Goal: Task Accomplishment & Management: Use online tool/utility

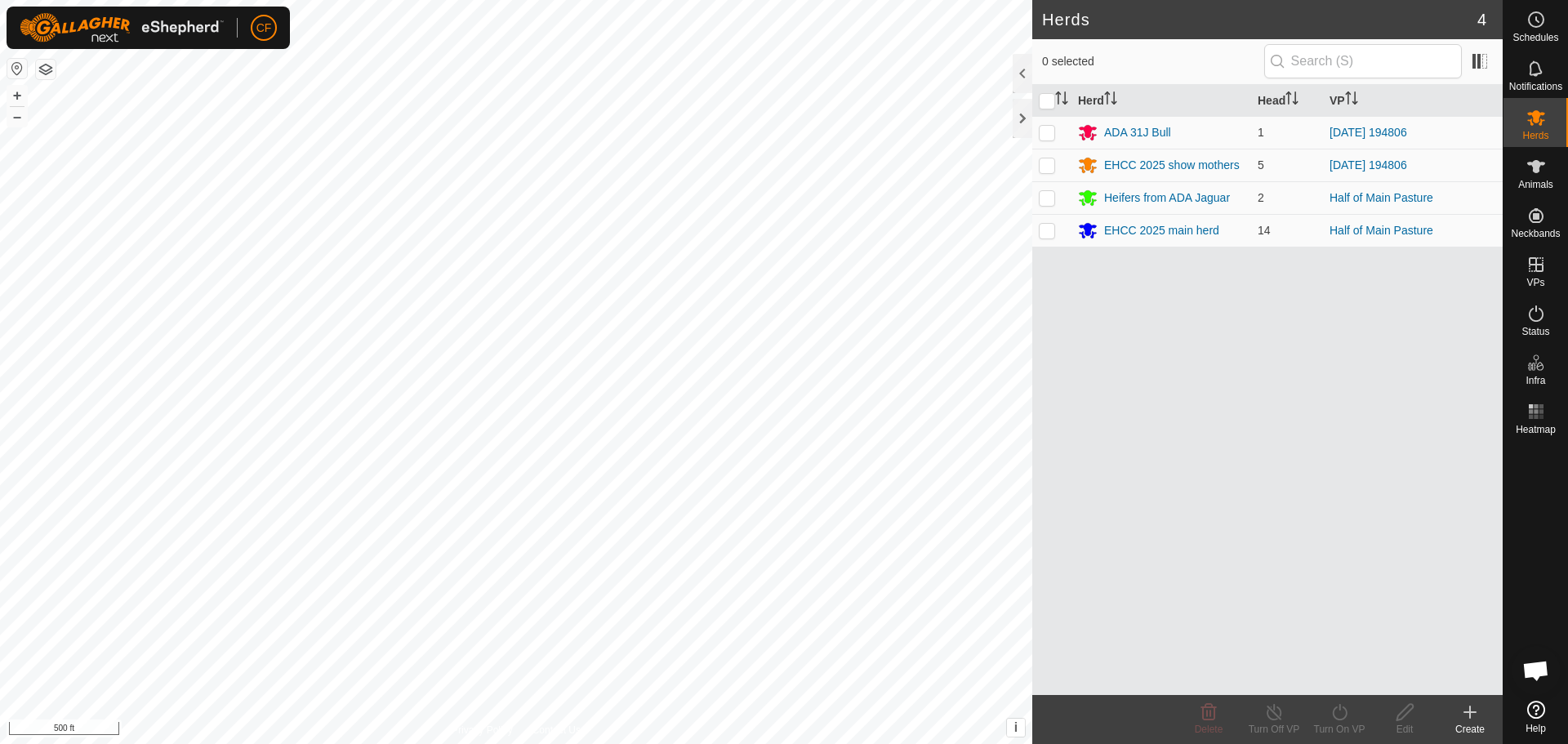
scroll to position [764, 0]
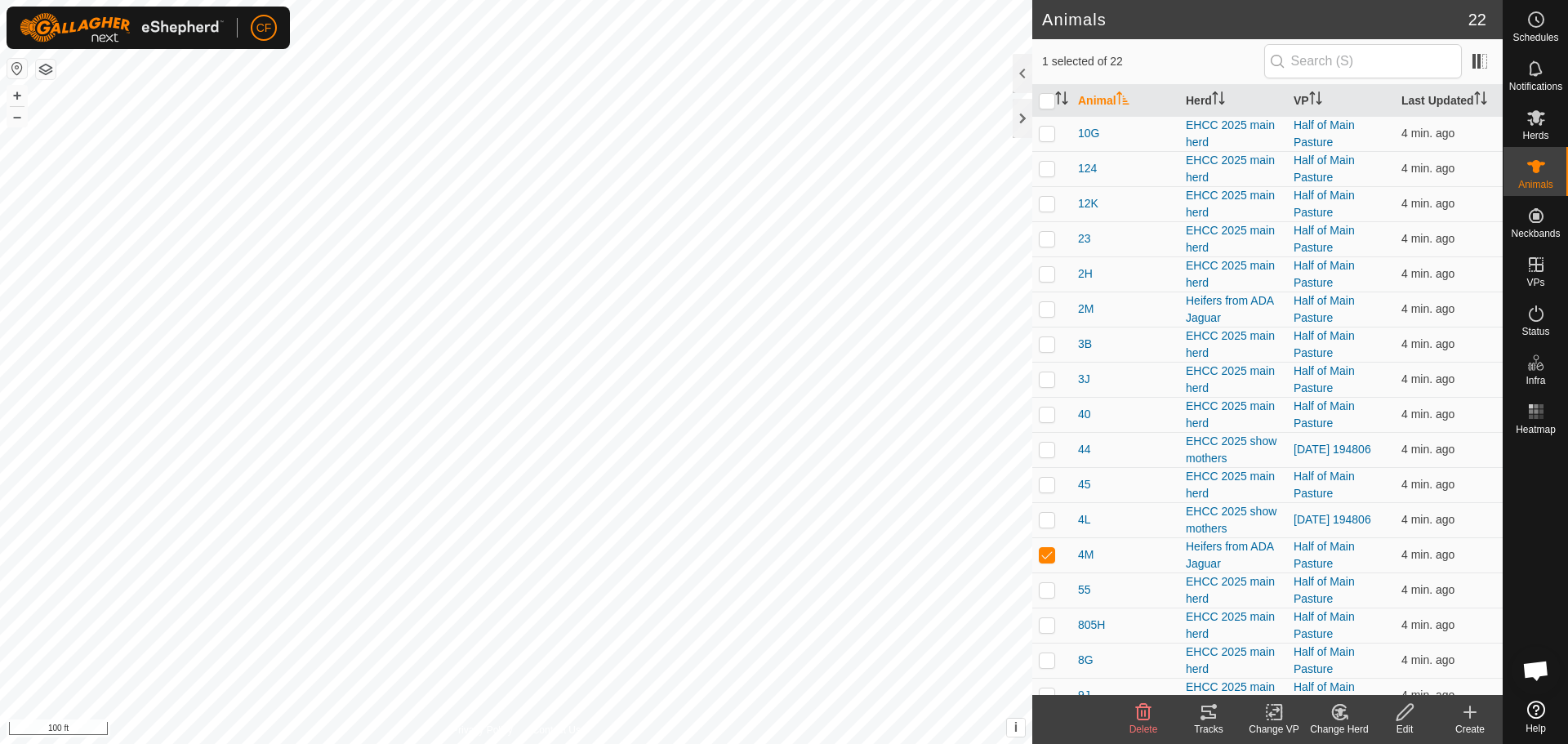
click at [1212, 713] on icon at bounding box center [1208, 712] width 20 height 20
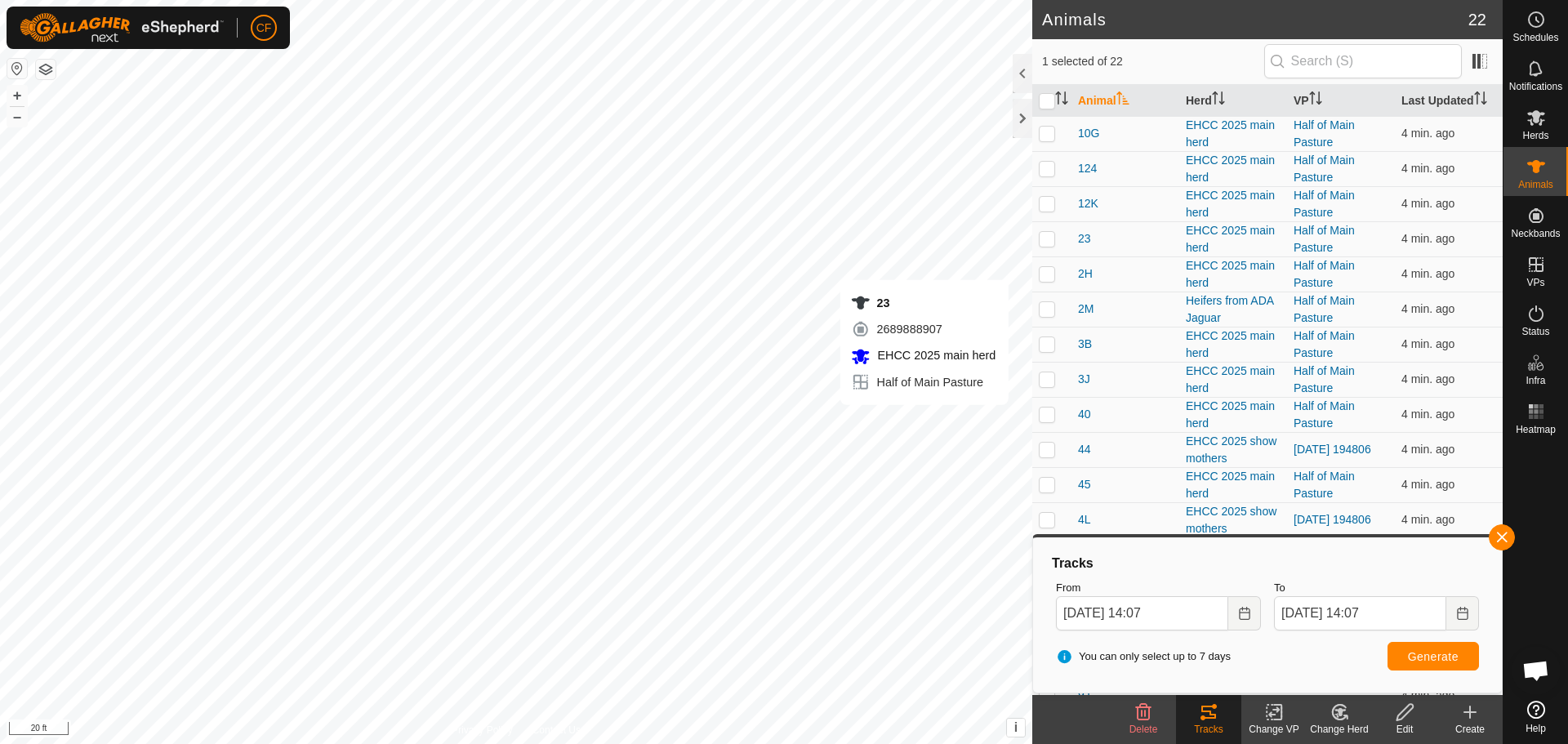
checkbox input "true"
checkbox input "false"
click at [1500, 536] on button "button" at bounding box center [1501, 537] width 26 height 26
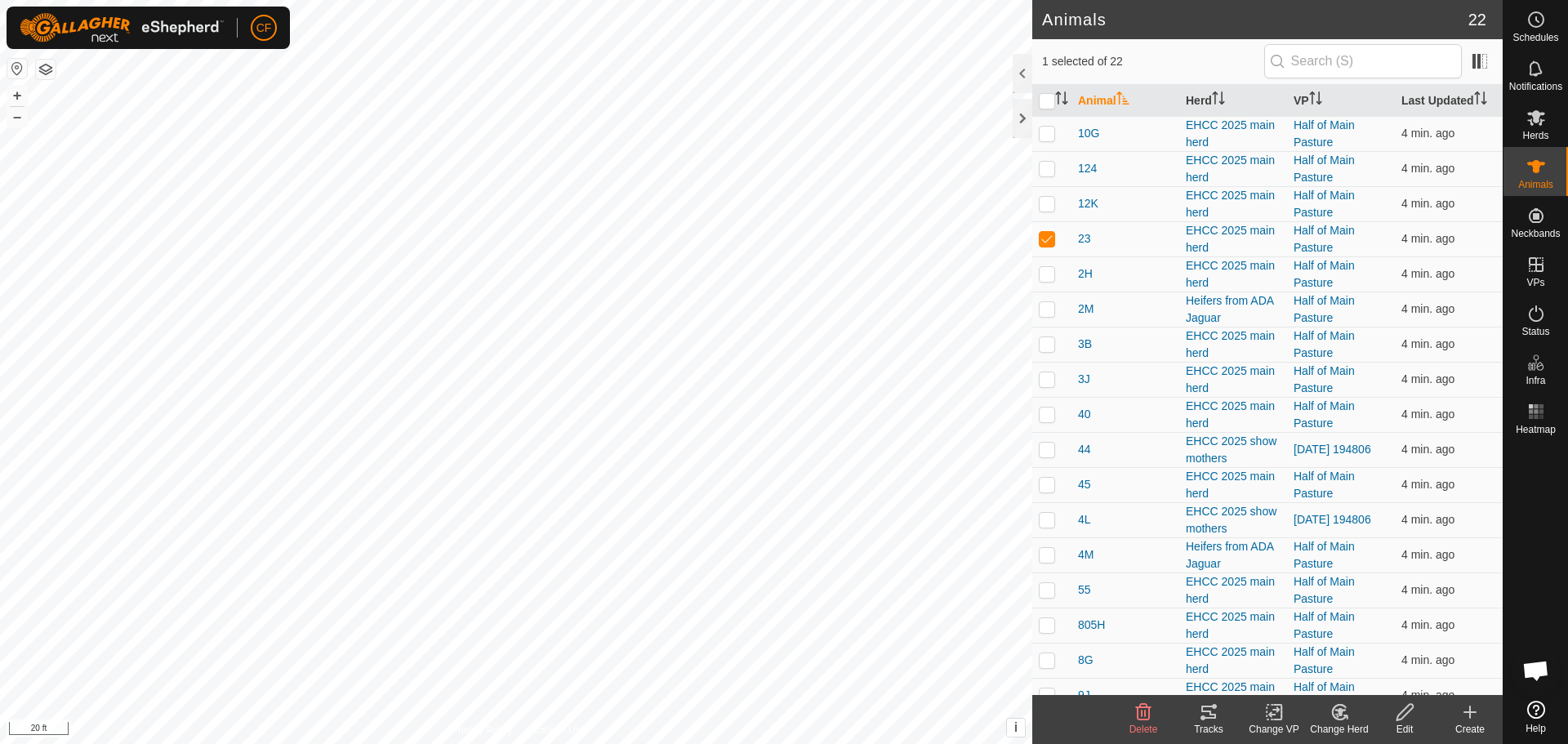
click at [1207, 713] on icon at bounding box center [1208, 712] width 20 height 20
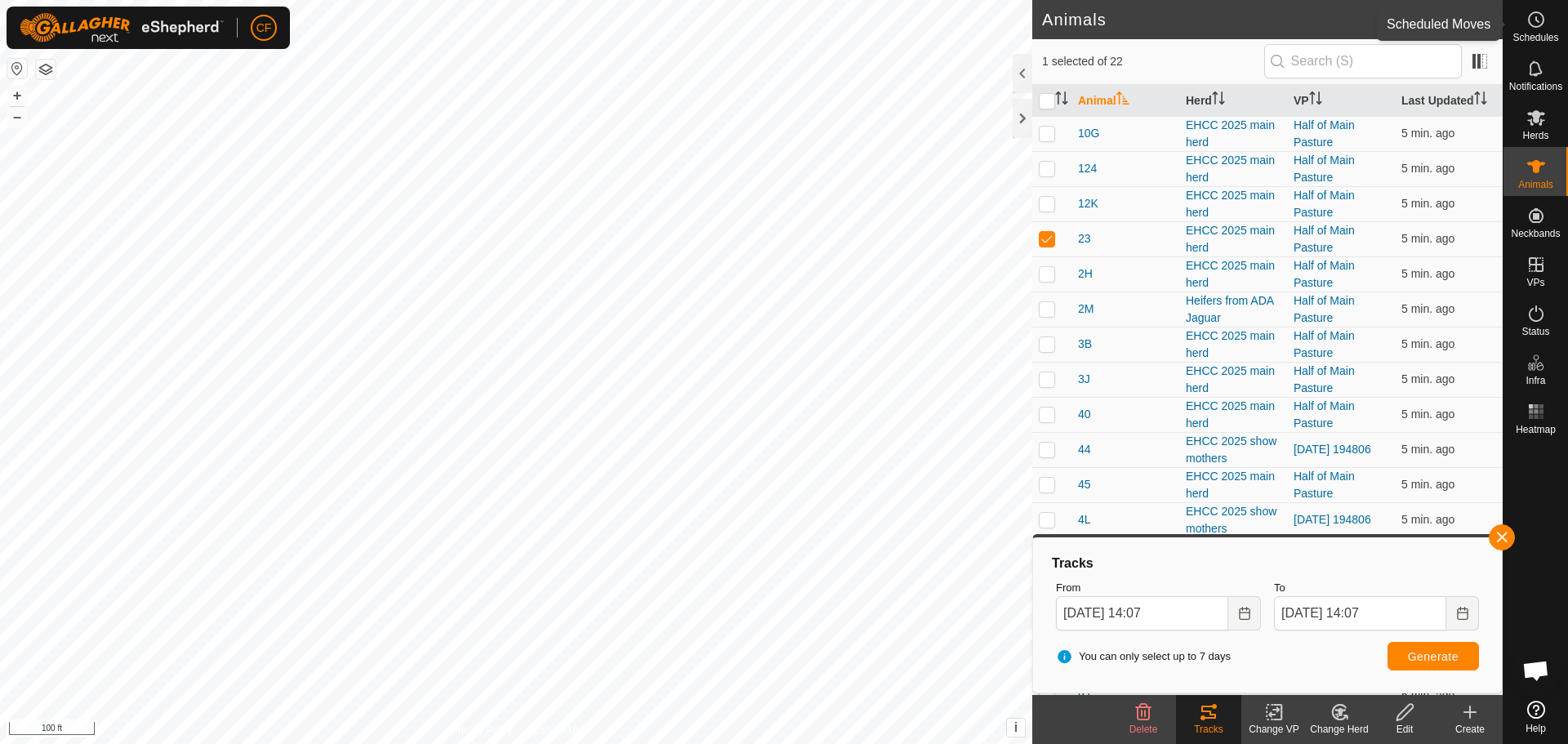
click at [1546, 26] on es-schedule-vp-svg-icon at bounding box center [1536, 20] width 30 height 26
